Goal: Information Seeking & Learning: Learn about a topic

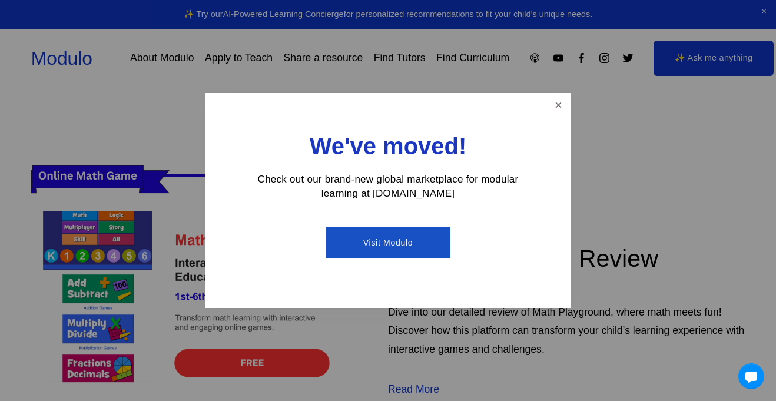
scroll to position [265, 0]
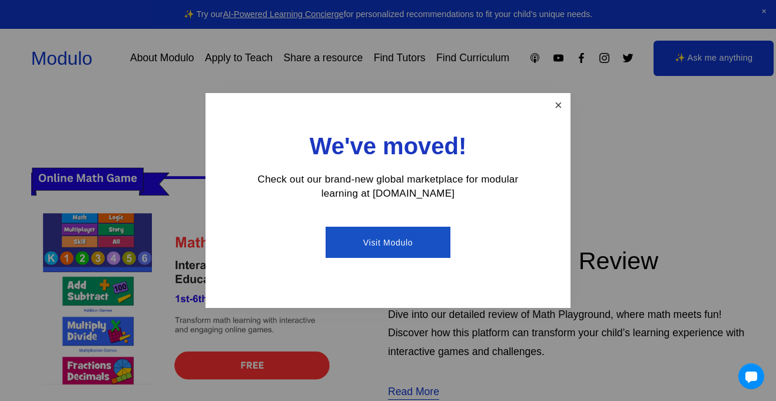
click at [550, 105] on link "Close" at bounding box center [558, 105] width 21 height 21
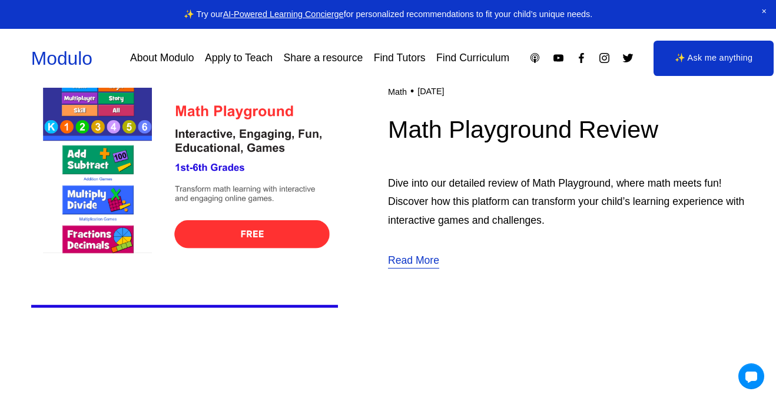
scroll to position [398, 0]
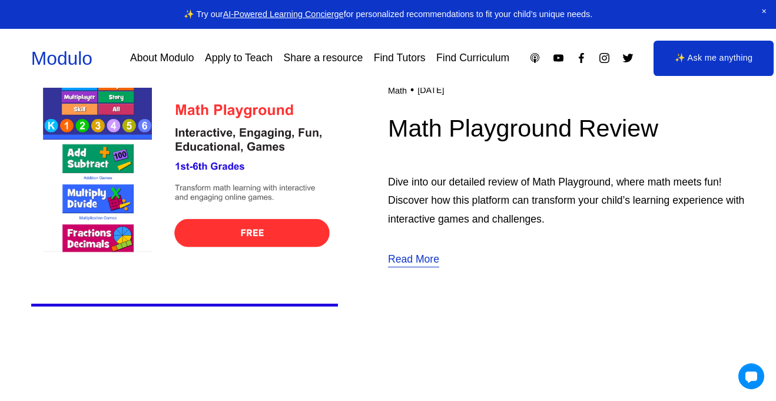
click at [204, 236] on img at bounding box center [184, 174] width 307 height 307
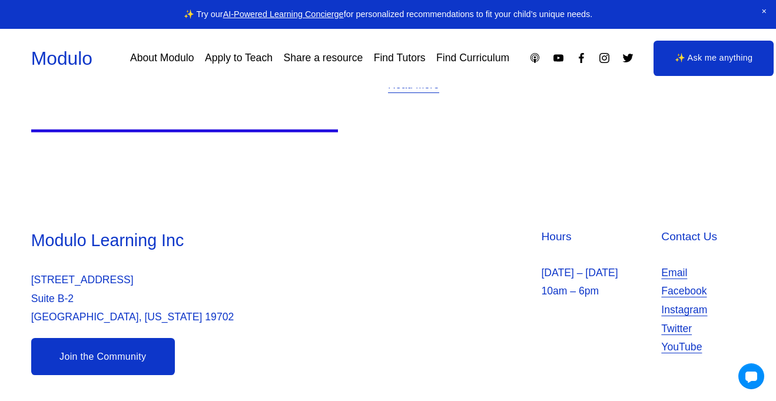
scroll to position [0, 0]
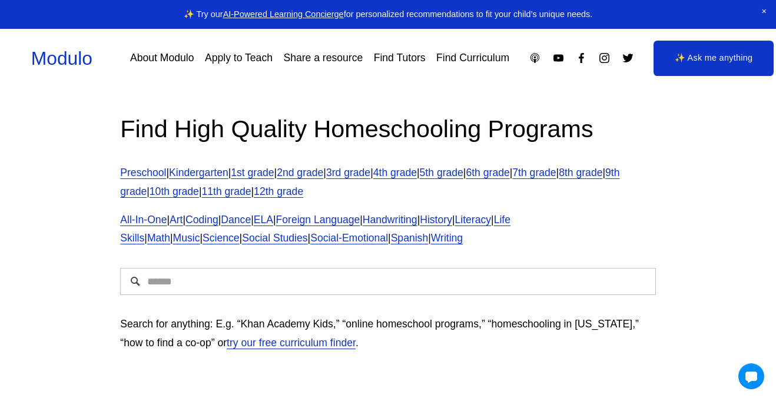
click at [355, 277] on input "Search" at bounding box center [387, 281] width 535 height 27
click at [509, 170] on link "6th grade" at bounding box center [488, 173] width 44 height 12
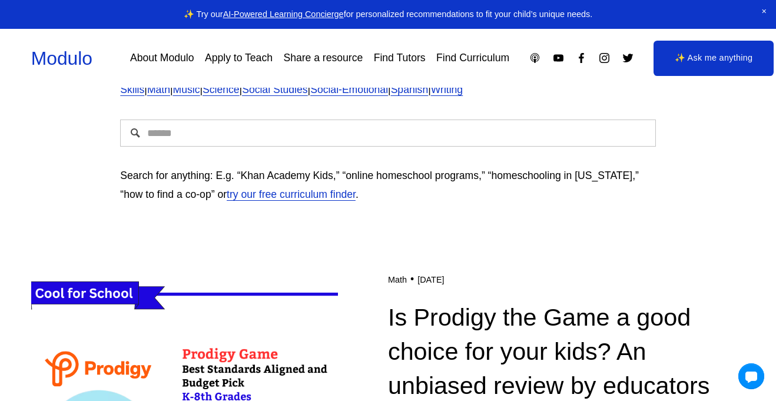
scroll to position [148, 0]
click at [354, 140] on input "Search" at bounding box center [387, 133] width 535 height 27
type input "**********"
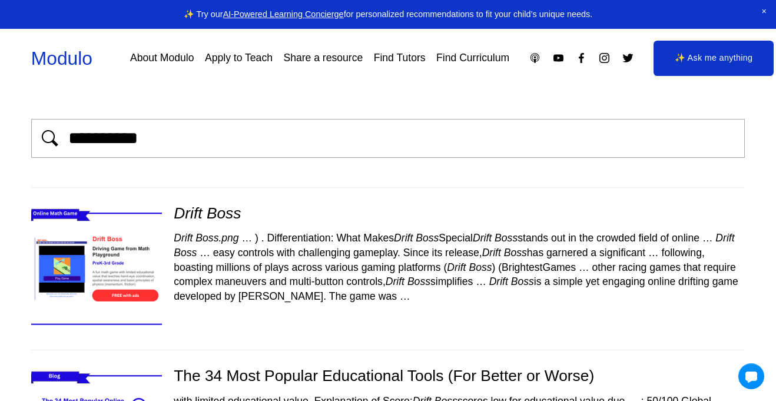
scroll to position [61, 0]
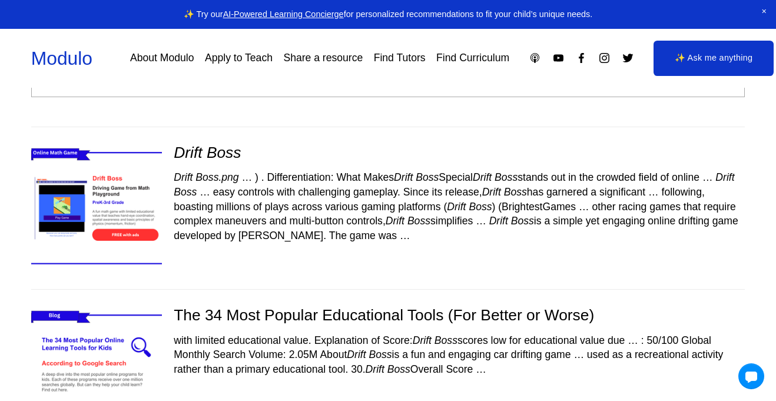
click at [228, 219] on span "other racing games that require complex maneuvers and multi-button controls, Dr…" at bounding box center [455, 214] width 562 height 27
